Goal: Use online tool/utility: Utilize a website feature to perform a specific function

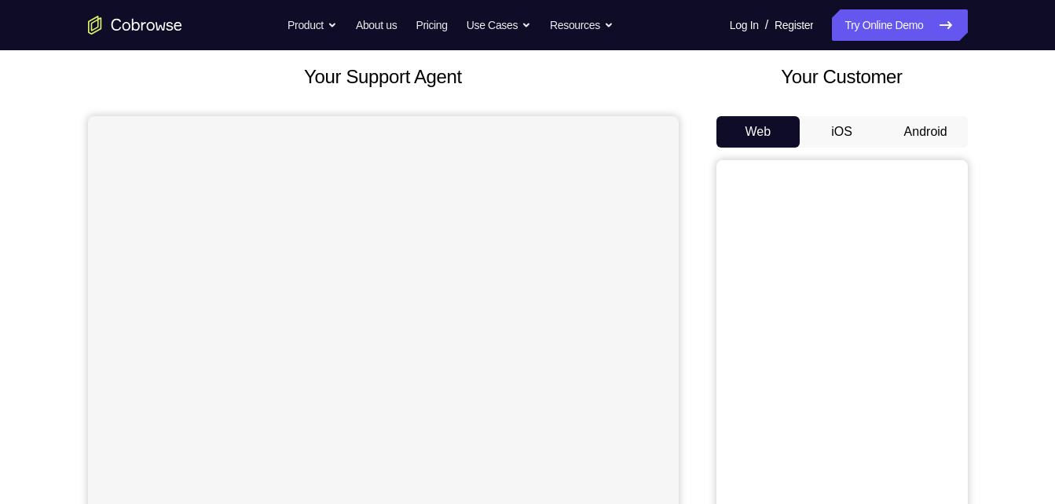
scroll to position [91, 0]
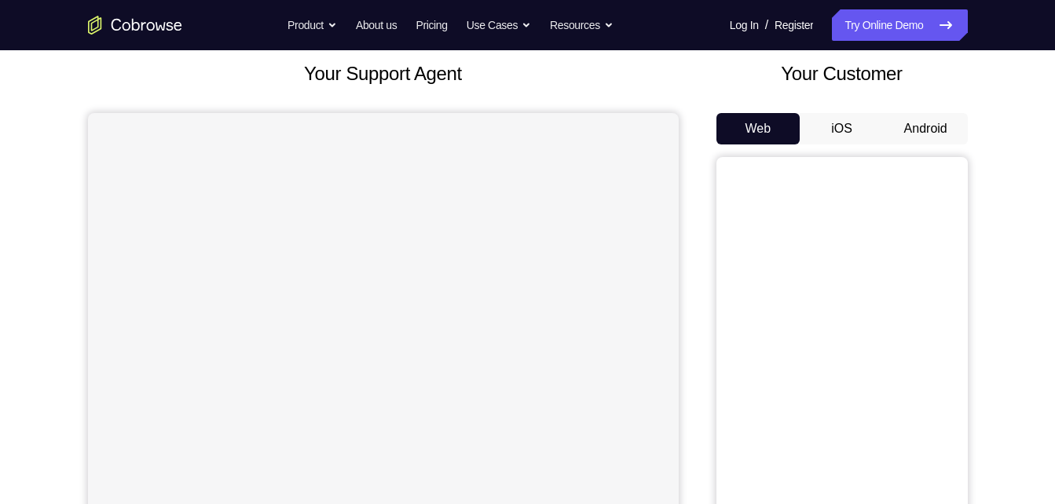
click at [908, 116] on button "Android" at bounding box center [926, 128] width 84 height 31
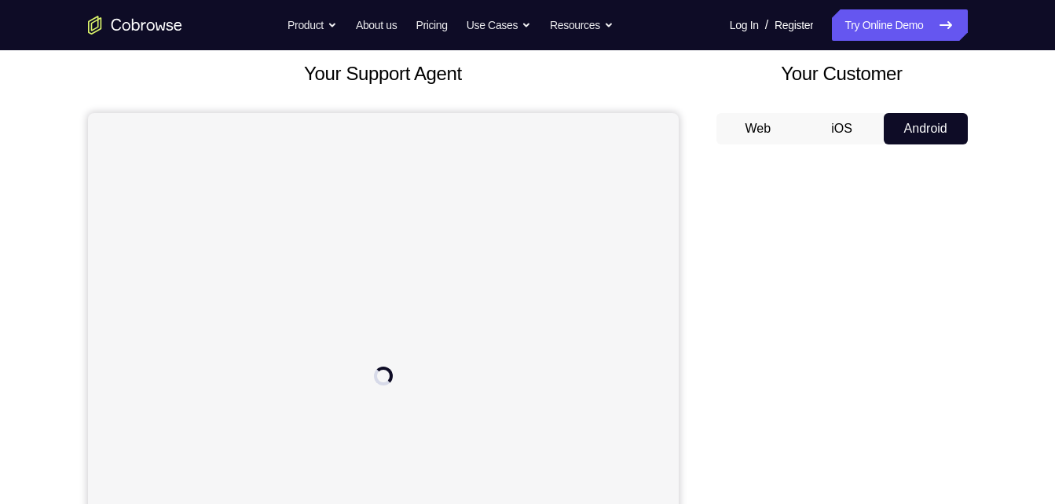
scroll to position [0, 0]
click at [908, 116] on button "Android" at bounding box center [926, 128] width 84 height 31
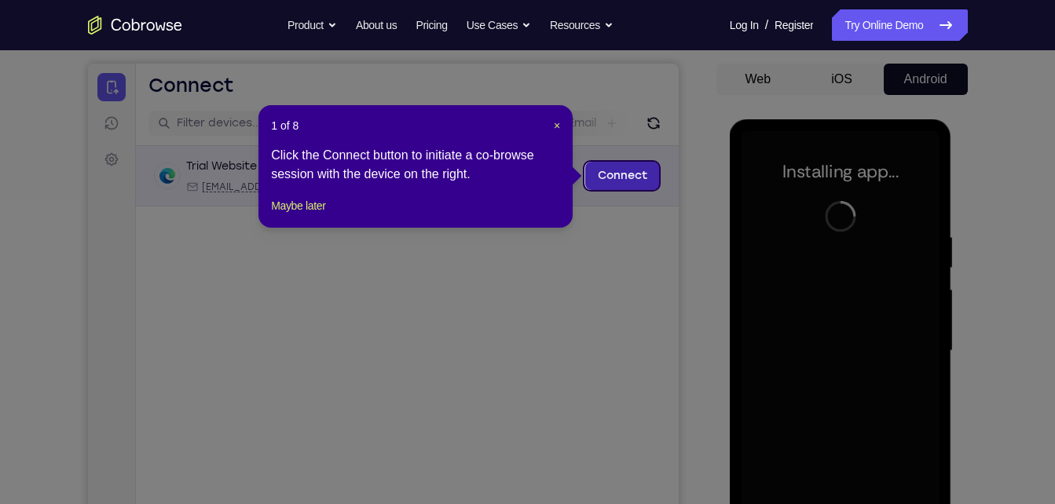
click at [633, 174] on link "Connect" at bounding box center [622, 176] width 75 height 28
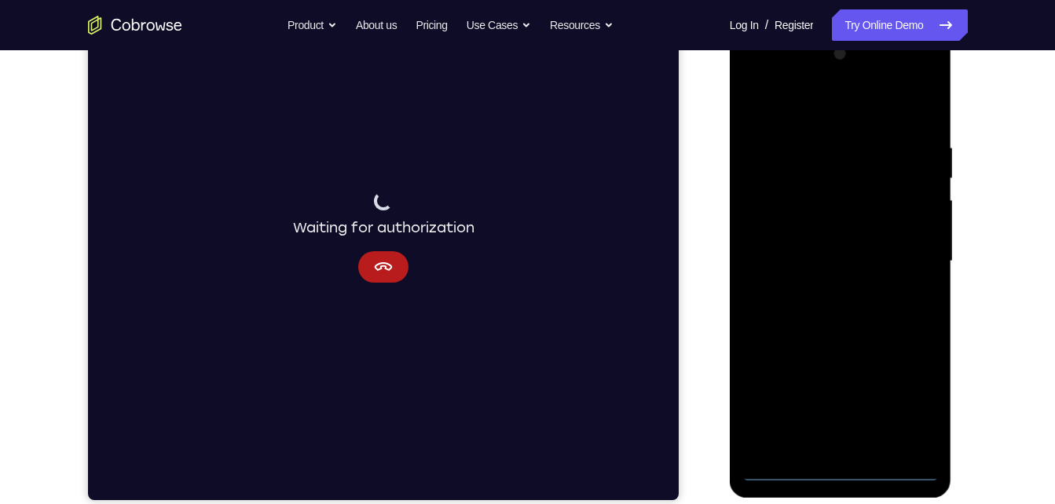
scroll to position [229, 0]
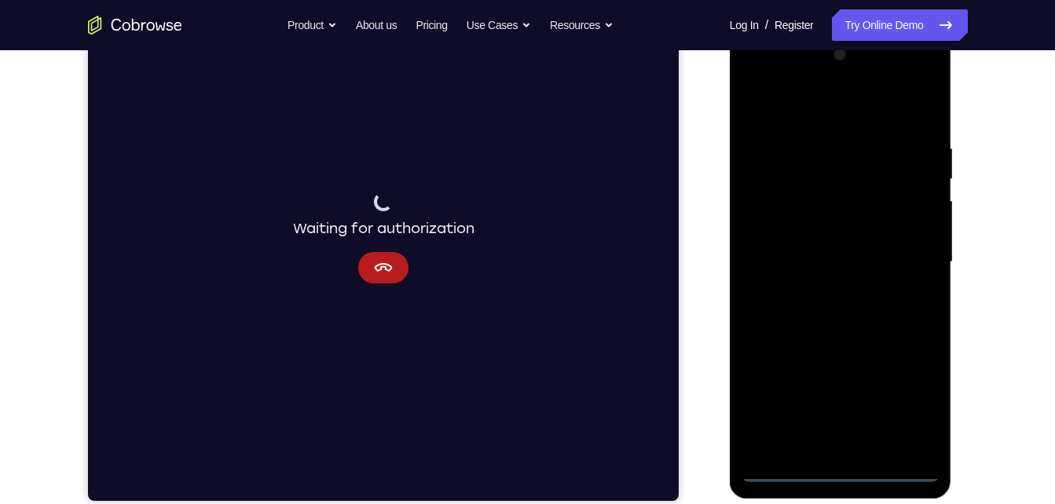
click at [839, 471] on div at bounding box center [841, 262] width 198 height 440
click at [835, 470] on div at bounding box center [841, 262] width 198 height 440
click at [910, 414] on div at bounding box center [841, 262] width 198 height 440
click at [838, 108] on div at bounding box center [841, 262] width 198 height 440
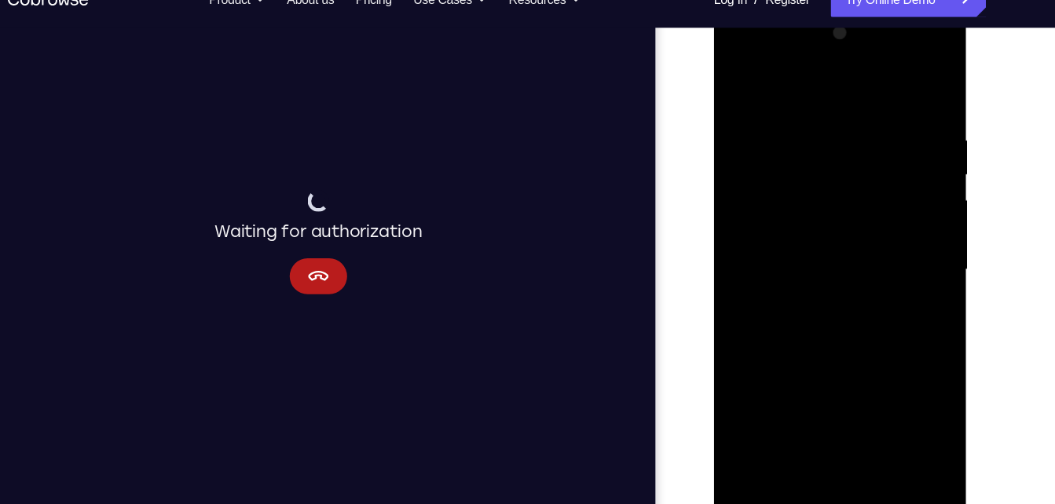
click at [783, 80] on div at bounding box center [825, 236] width 198 height 440
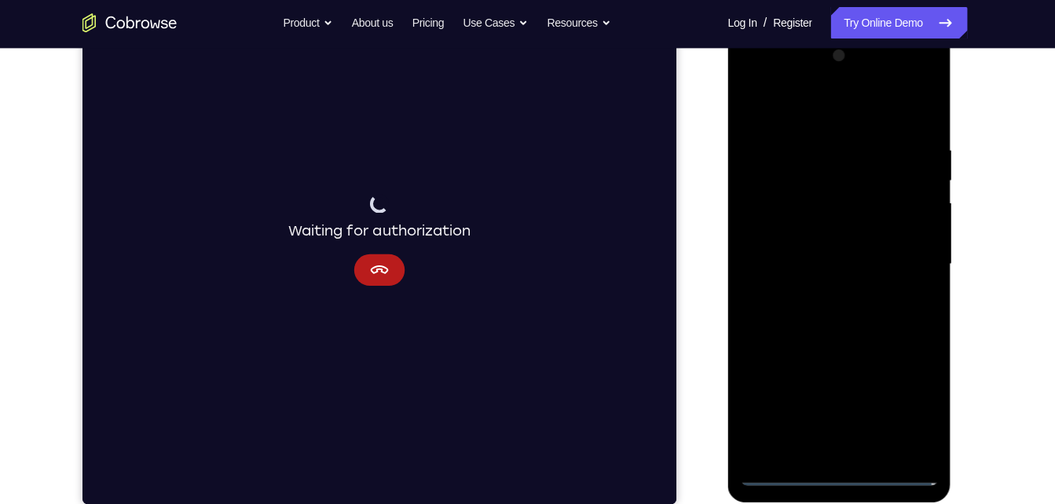
scroll to position [225, 0]
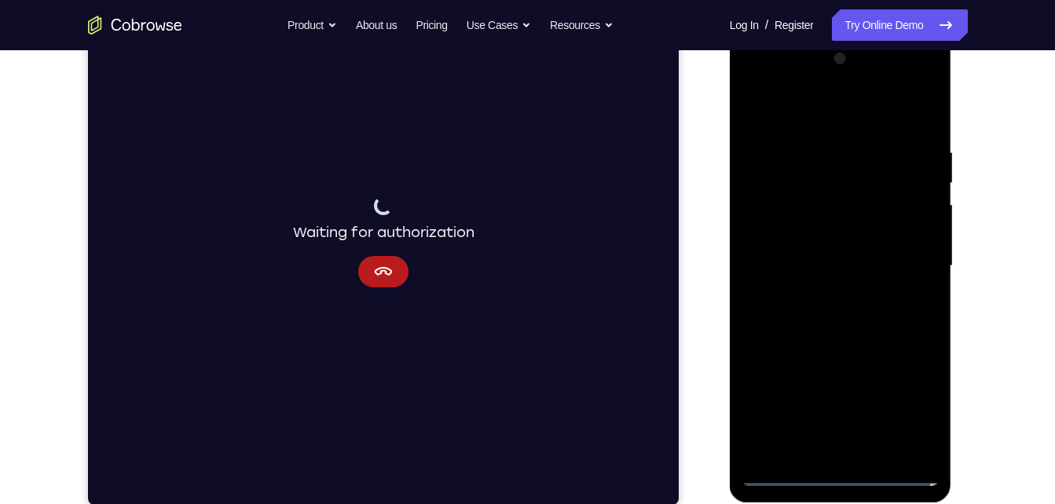
click at [791, 110] on div at bounding box center [841, 266] width 198 height 440
click at [911, 258] on div at bounding box center [841, 266] width 198 height 440
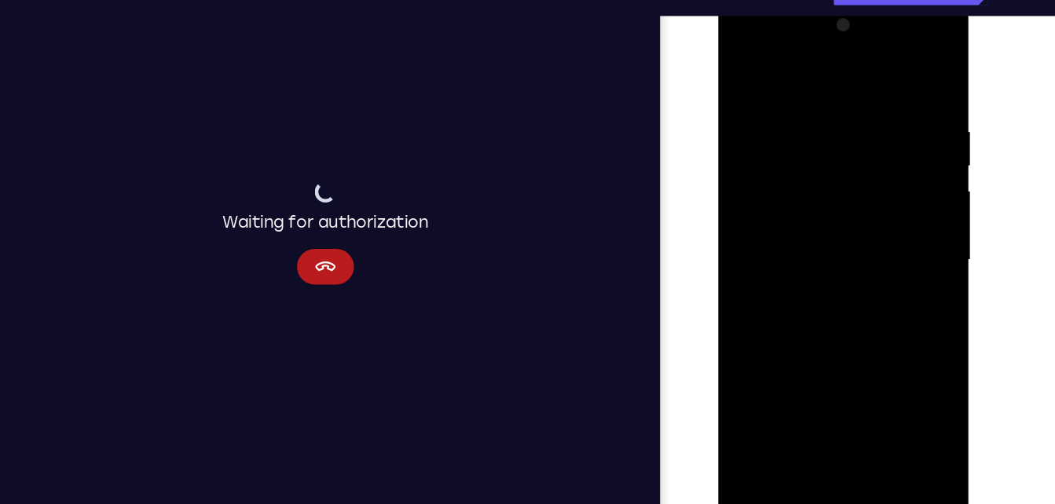
click at [809, 260] on div at bounding box center [828, 230] width 198 height 440
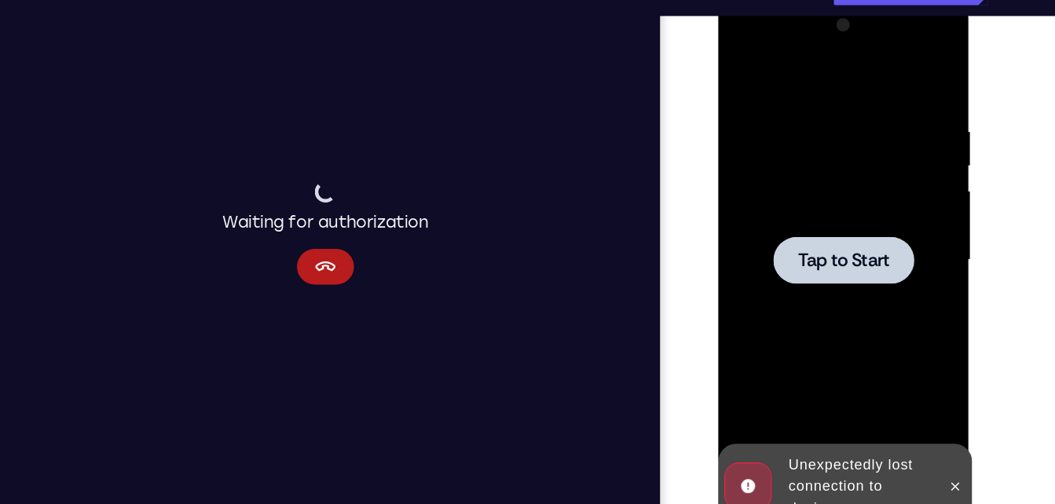
click at [850, 222] on span "Tap to Start" at bounding box center [828, 230] width 80 height 16
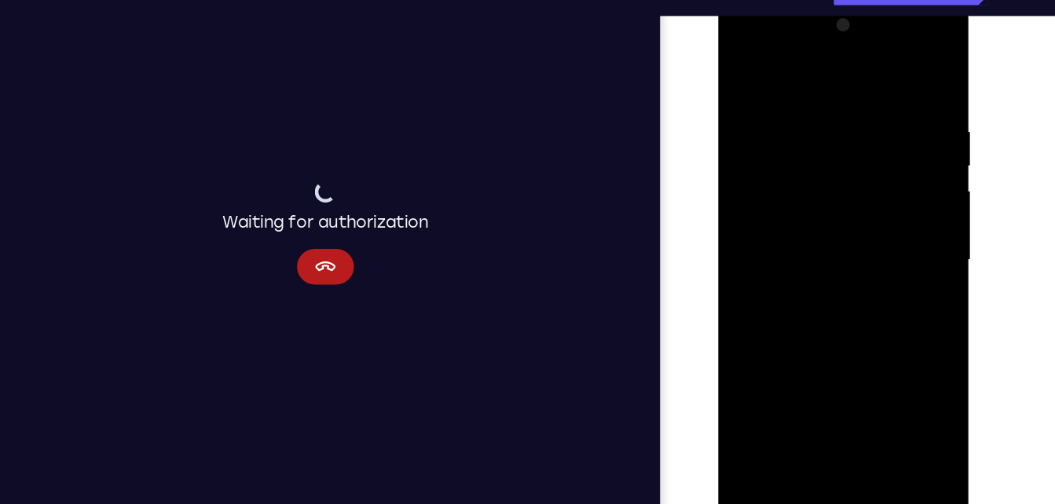
click at [827, 431] on div at bounding box center [828, 230] width 198 height 440
click at [829, 434] on div at bounding box center [828, 230] width 198 height 440
click at [898, 370] on div at bounding box center [828, 230] width 198 height 440
click at [797, 77] on div at bounding box center [828, 230] width 198 height 440
click at [892, 224] on div at bounding box center [828, 230] width 198 height 440
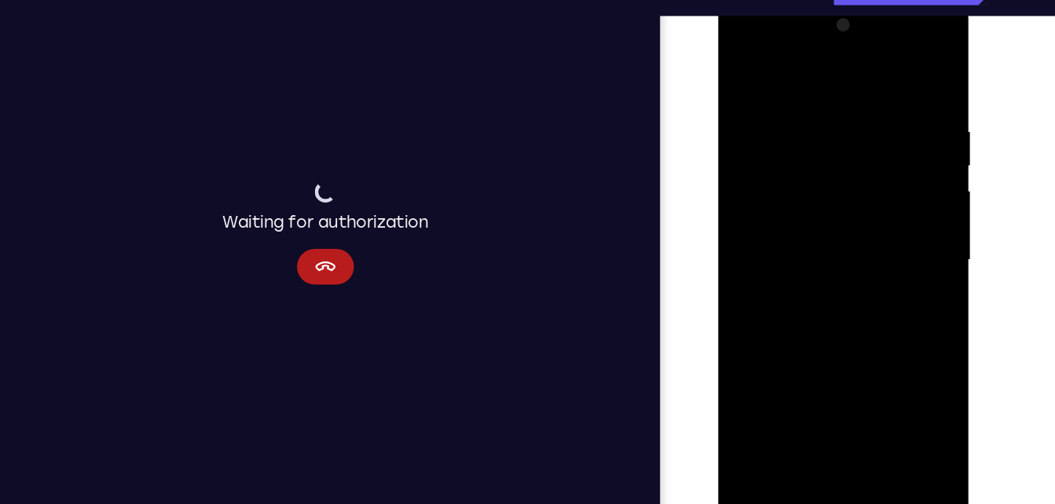
click at [839, 372] on div at bounding box center [828, 230] width 198 height 440
click at [810, 255] on div at bounding box center [828, 230] width 198 height 440
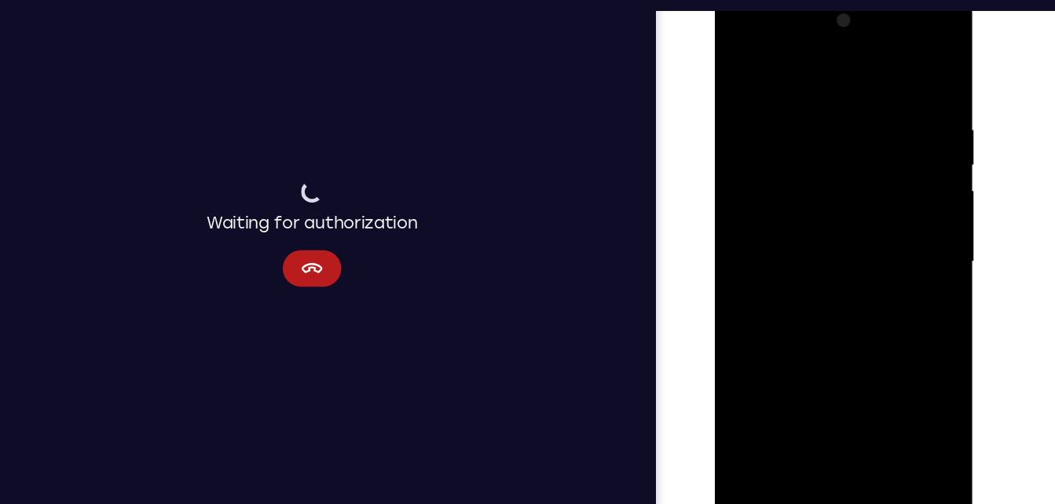
click at [816, 210] on div at bounding box center [826, 225] width 198 height 440
click at [824, 197] on div at bounding box center [826, 225] width 198 height 440
click at [826, 223] on div at bounding box center [826, 225] width 198 height 440
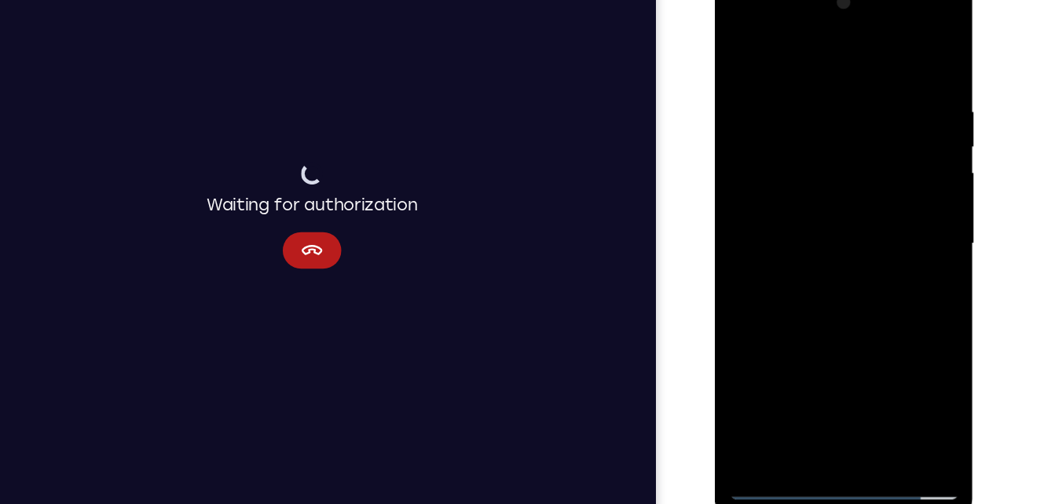
click at [835, 279] on div at bounding box center [826, 207] width 198 height 440
click at [856, 389] on div at bounding box center [826, 207] width 198 height 440
click at [840, 288] on div at bounding box center [826, 207] width 198 height 440
click at [841, 240] on div at bounding box center [826, 207] width 198 height 440
click at [900, 244] on div at bounding box center [826, 207] width 198 height 440
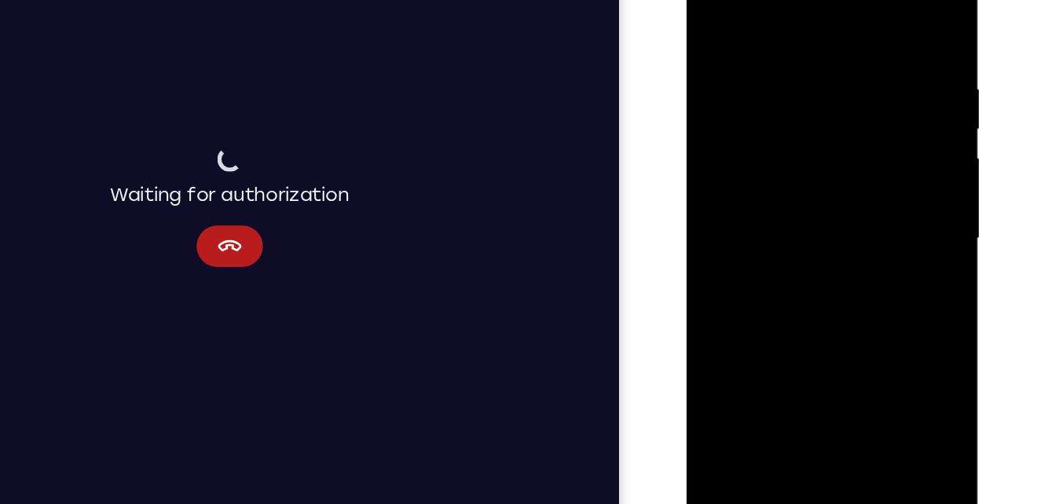
click at [709, 9] on div at bounding box center [797, 166] width 198 height 440
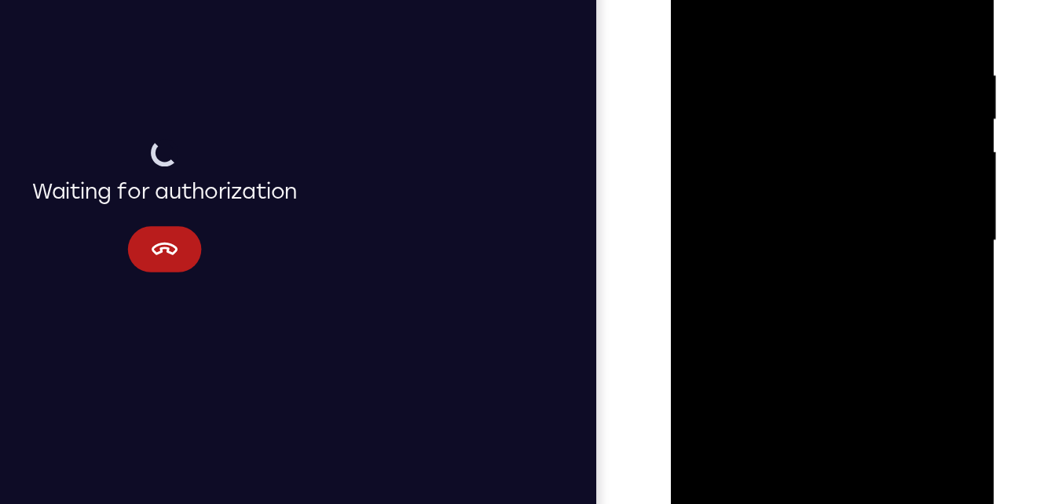
click at [702, 0] on div at bounding box center [781, 134] width 198 height 440
click at [772, 8] on div at bounding box center [781, 134] width 198 height 440
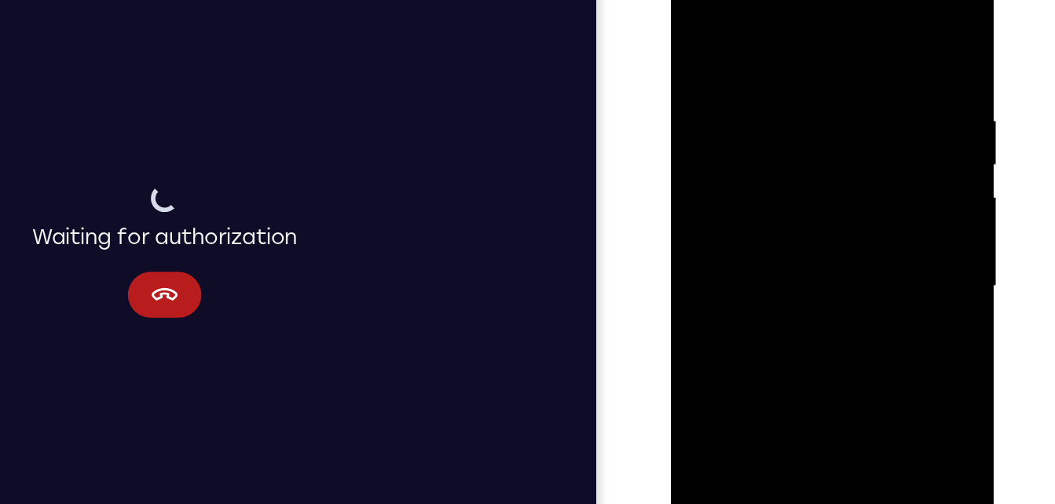
click at [860, 27] on div at bounding box center [781, 181] width 198 height 440
drag, startPoint x: 830, startPoint y: 64, endPoint x: 709, endPoint y: 87, distance: 123.1
click at [709, 87] on div at bounding box center [781, 181] width 198 height 440
drag, startPoint x: 834, startPoint y: 111, endPoint x: 676, endPoint y: 104, distance: 157.3
click at [676, 104] on div at bounding box center [781, 183] width 222 height 468
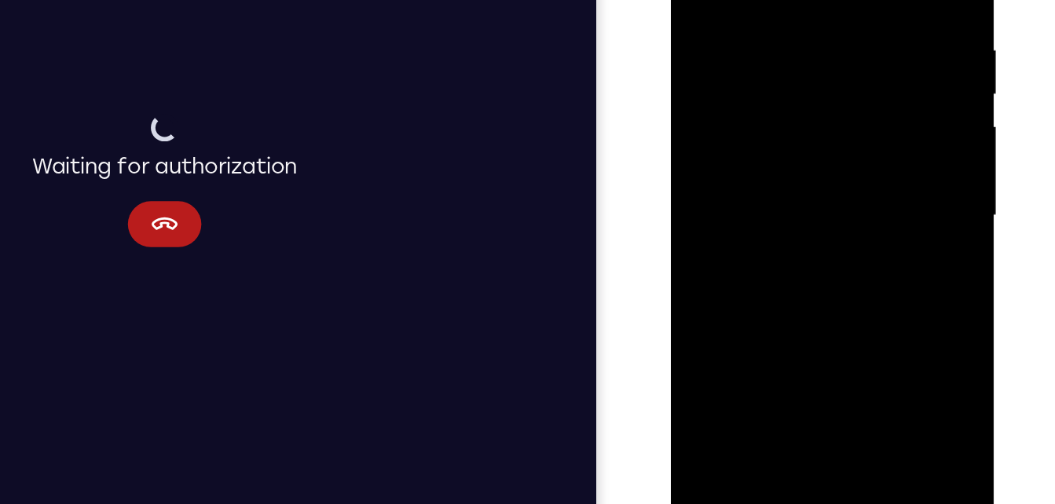
click at [827, 297] on div at bounding box center [781, 109] width 198 height 440
click at [763, 26] on div at bounding box center [781, 109] width 198 height 440
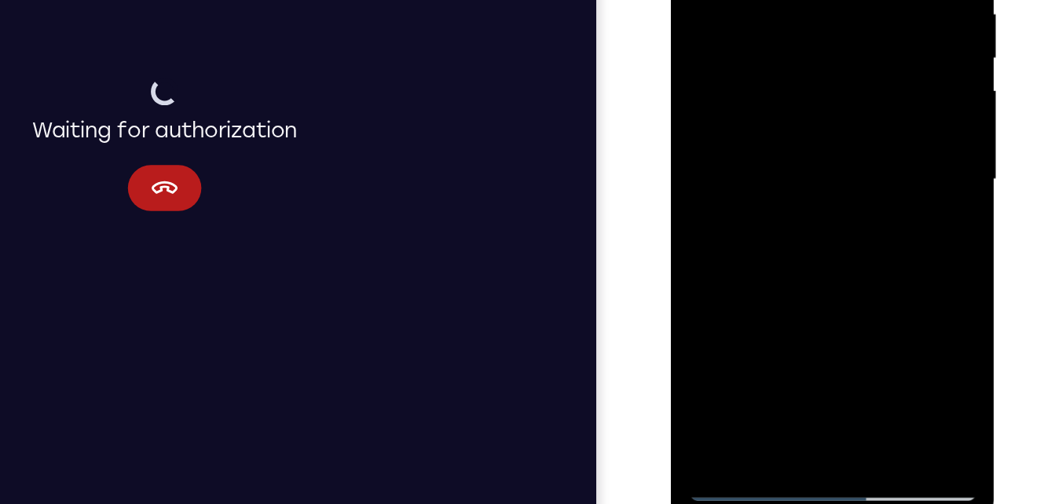
click at [764, 12] on div at bounding box center [781, 74] width 198 height 440
click at [765, 0] on div at bounding box center [781, 74] width 198 height 440
click at [719, 60] on div at bounding box center [781, 74] width 198 height 440
click at [718, 191] on div at bounding box center [781, 74] width 198 height 440
click at [733, 179] on div at bounding box center [781, 74] width 198 height 440
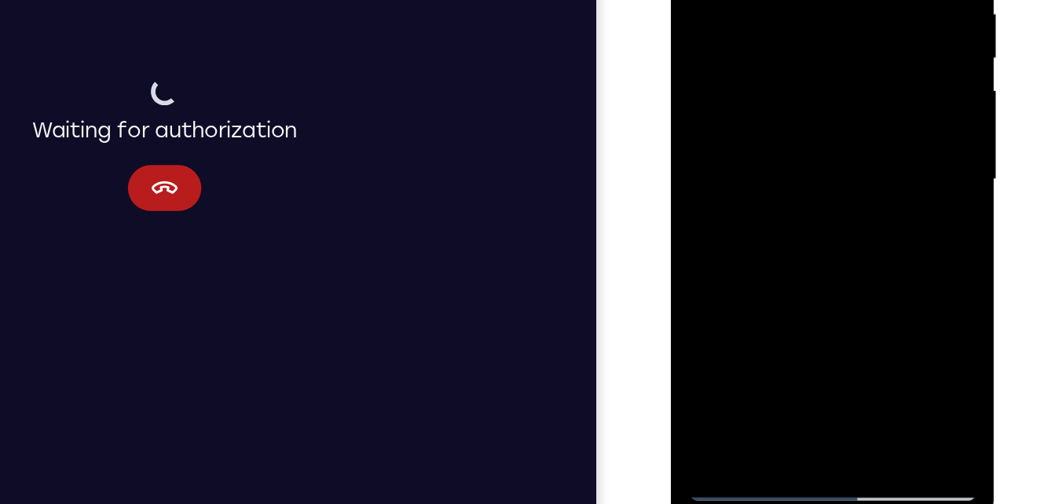
click at [728, 179] on div at bounding box center [781, 74] width 198 height 440
click at [714, 195] on div at bounding box center [781, 74] width 198 height 440
click at [772, 117] on div at bounding box center [781, 74] width 198 height 440
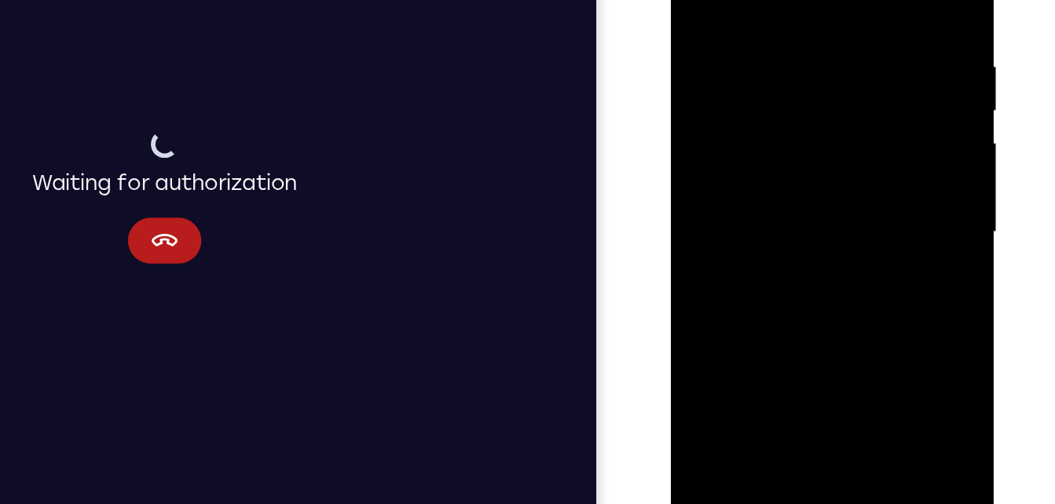
click at [764, 45] on div at bounding box center [781, 127] width 198 height 440
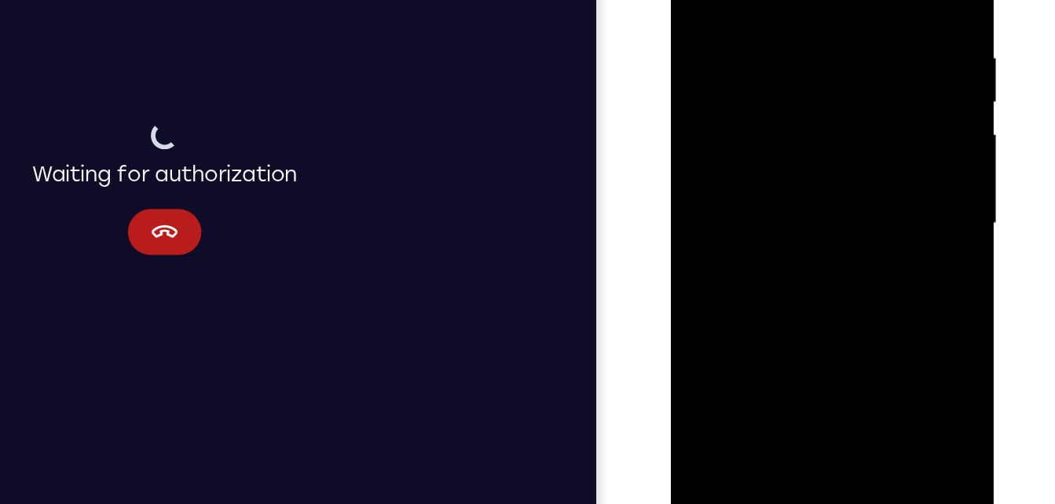
click at [710, 240] on div at bounding box center [781, 117] width 198 height 440
click at [731, 84] on div at bounding box center [781, 117] width 198 height 440
click at [713, 94] on div at bounding box center [781, 117] width 198 height 440
click at [721, 148] on div at bounding box center [781, 117] width 198 height 440
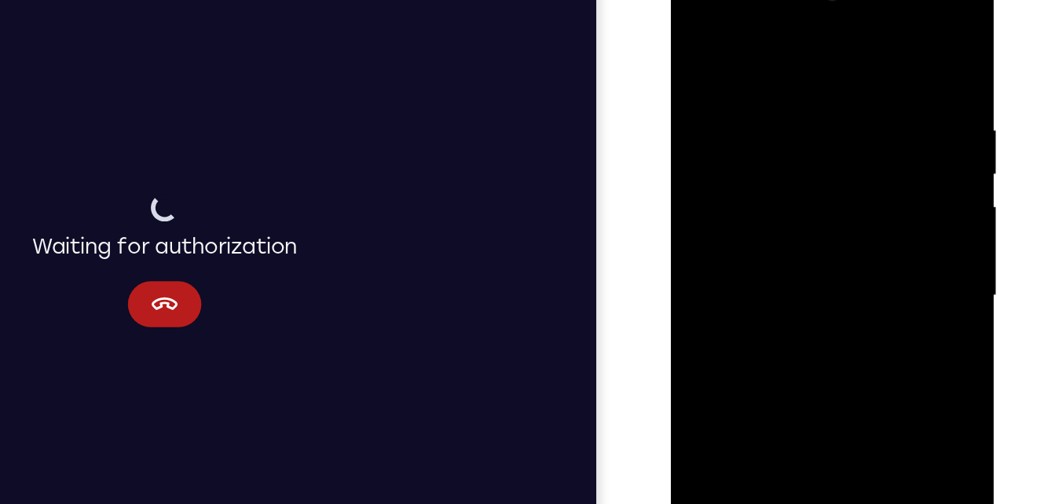
click at [695, 28] on div at bounding box center [781, 189] width 198 height 440
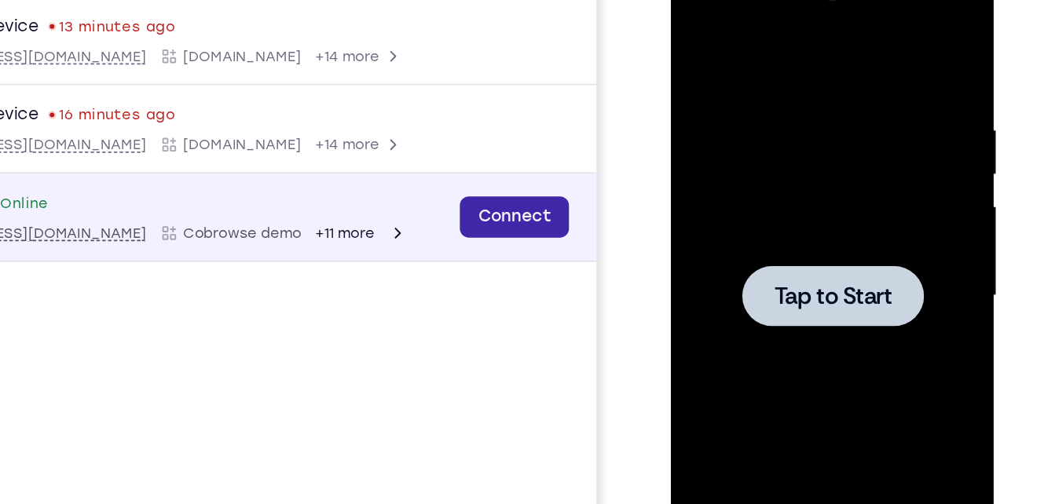
click at [255, 117] on link "Connect" at bounding box center [266, 110] width 75 height 28
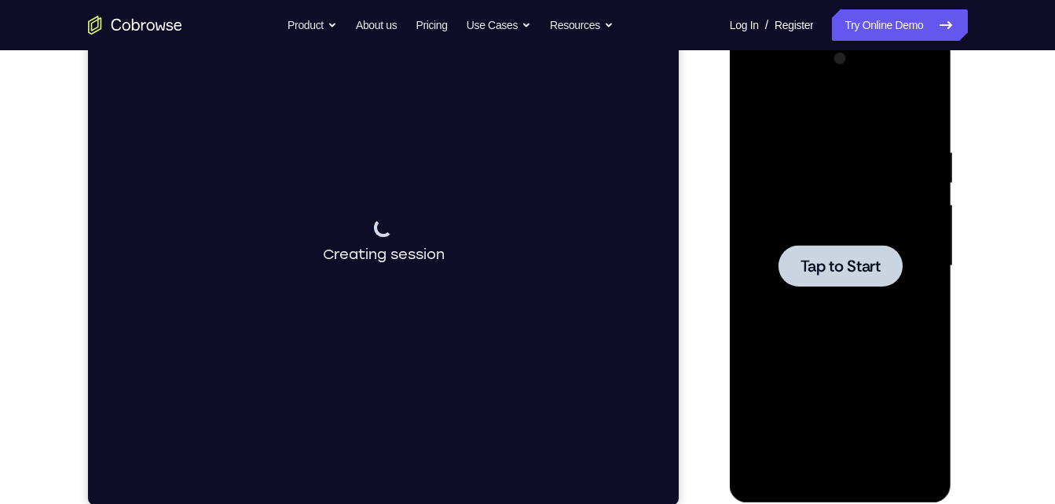
click at [794, 258] on div at bounding box center [841, 266] width 124 height 42
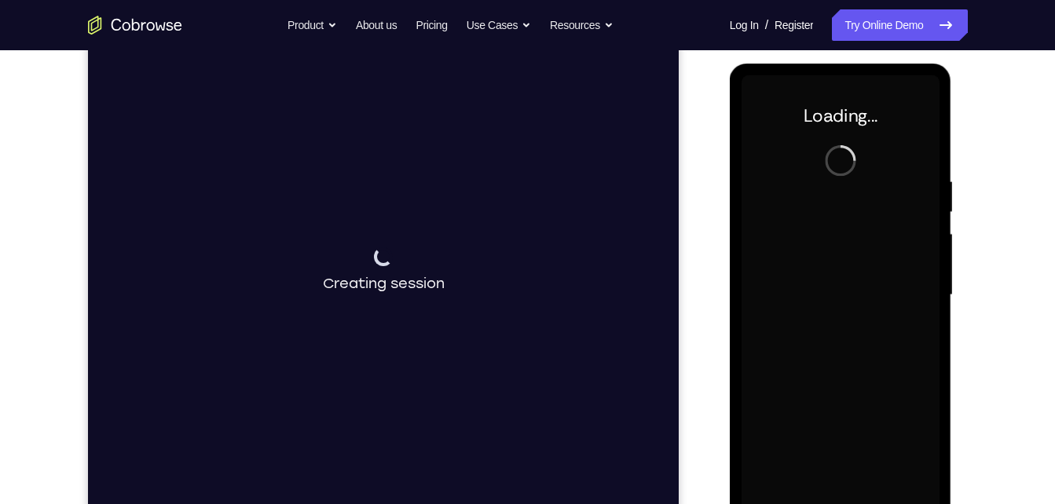
scroll to position [200, 0]
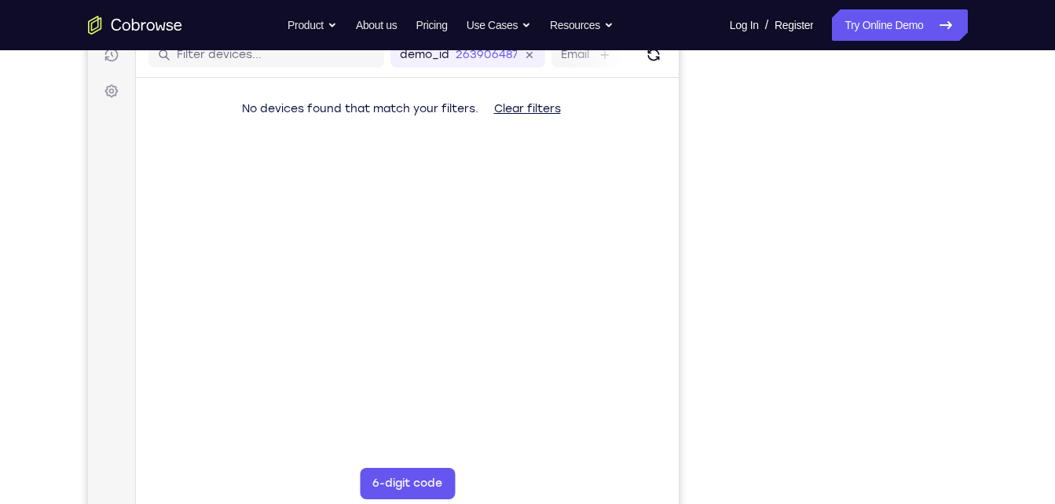
scroll to position [210, 0]
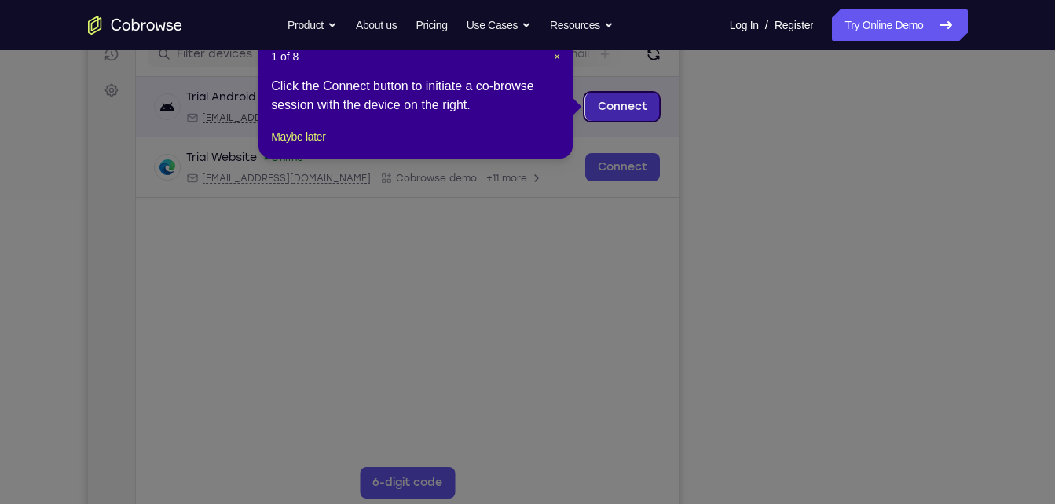
click at [643, 112] on link "Connect" at bounding box center [622, 107] width 75 height 28
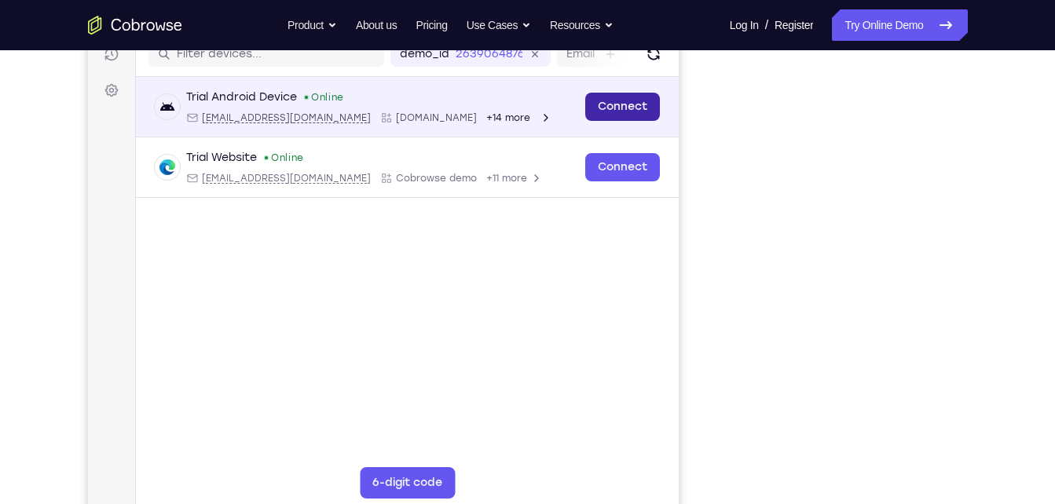
click at [658, 110] on link "Connect" at bounding box center [622, 107] width 75 height 28
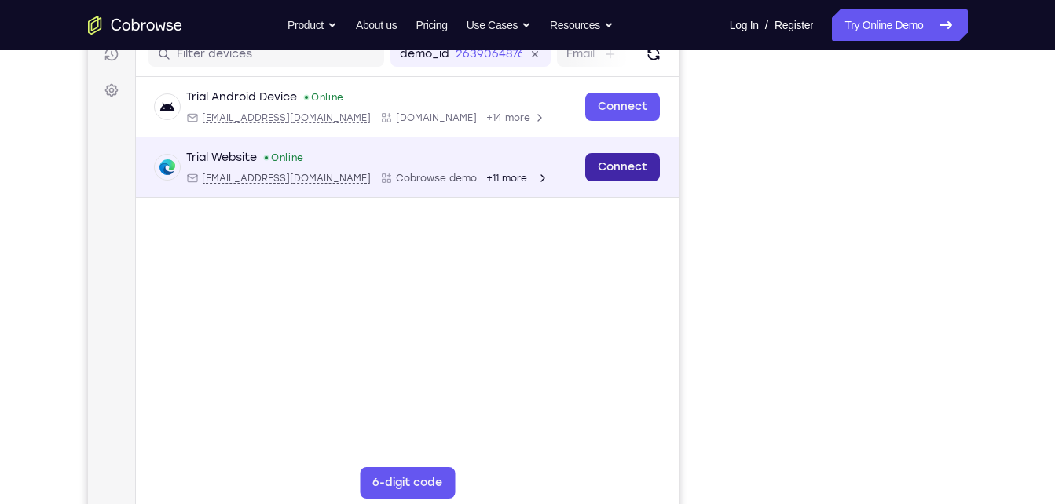
click at [639, 166] on link "Connect" at bounding box center [622, 167] width 75 height 28
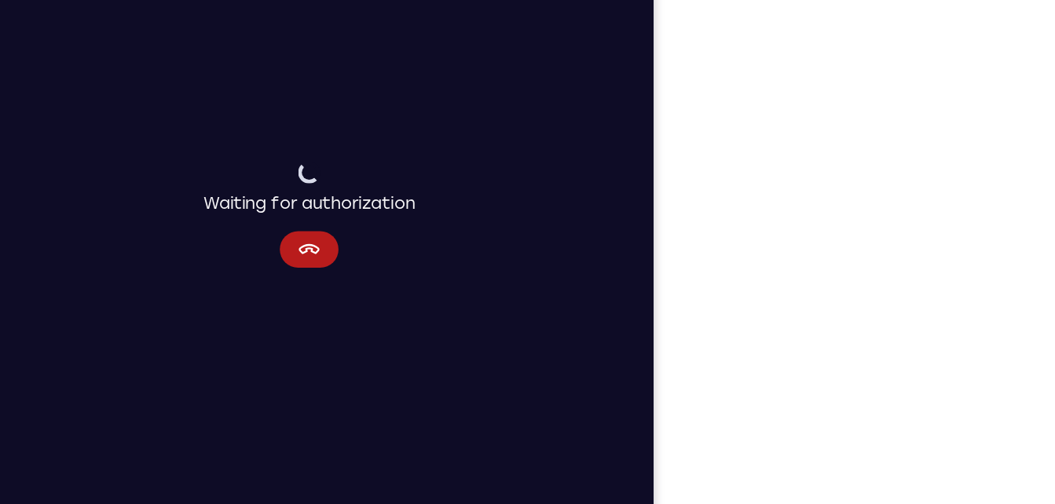
scroll to position [209, 0]
